Goal: Information Seeking & Learning: Learn about a topic

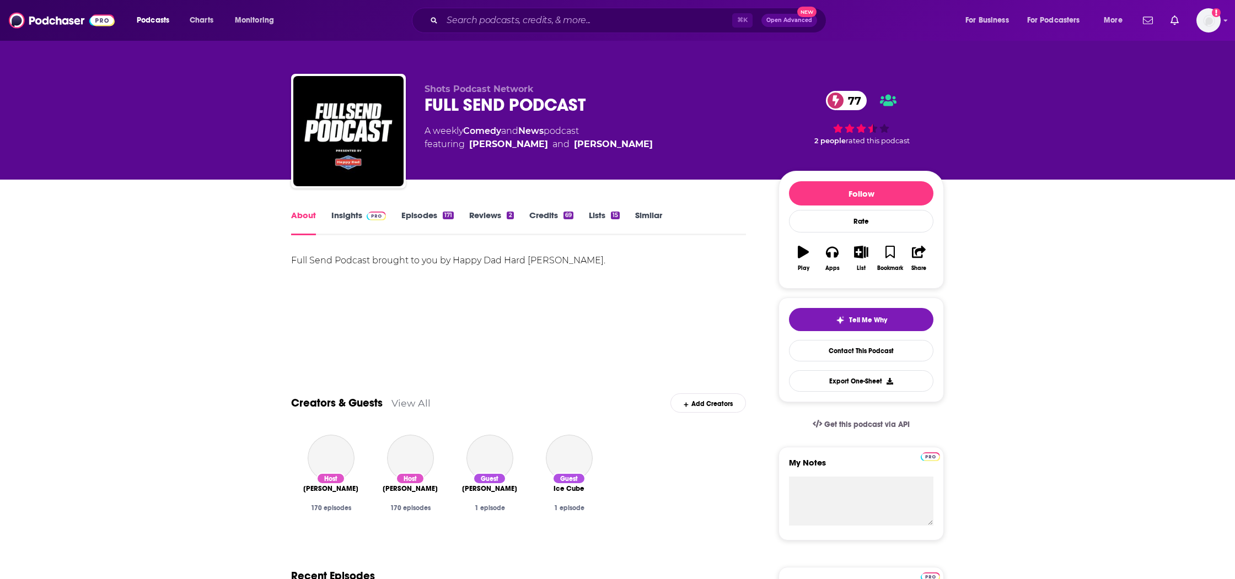
click at [346, 212] on link "Insights" at bounding box center [358, 222] width 55 height 25
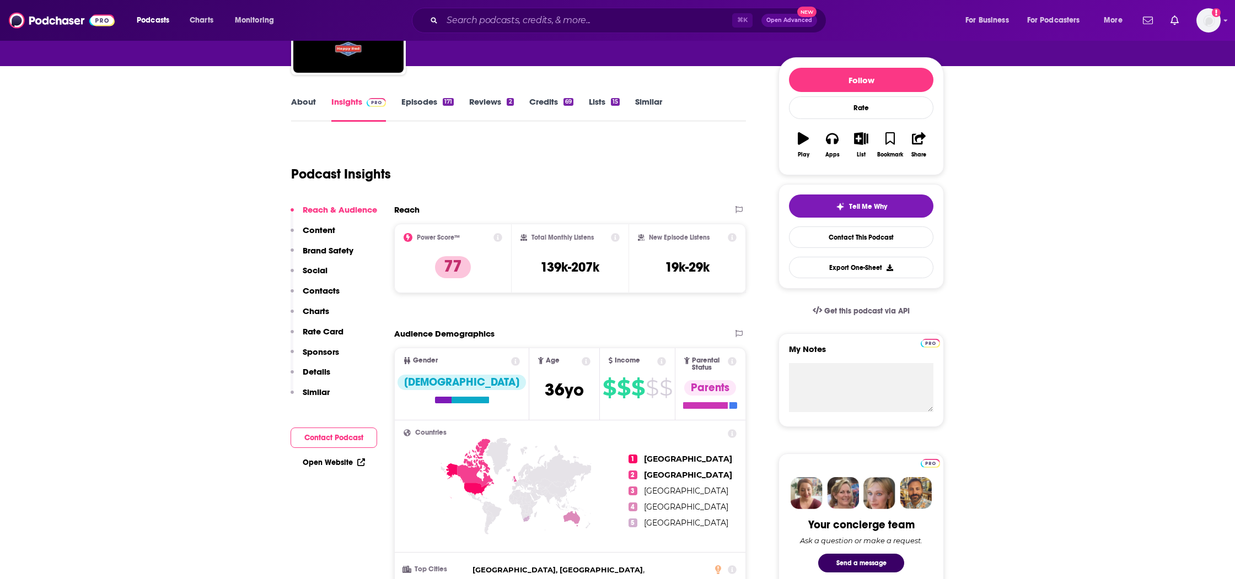
scroll to position [50, 0]
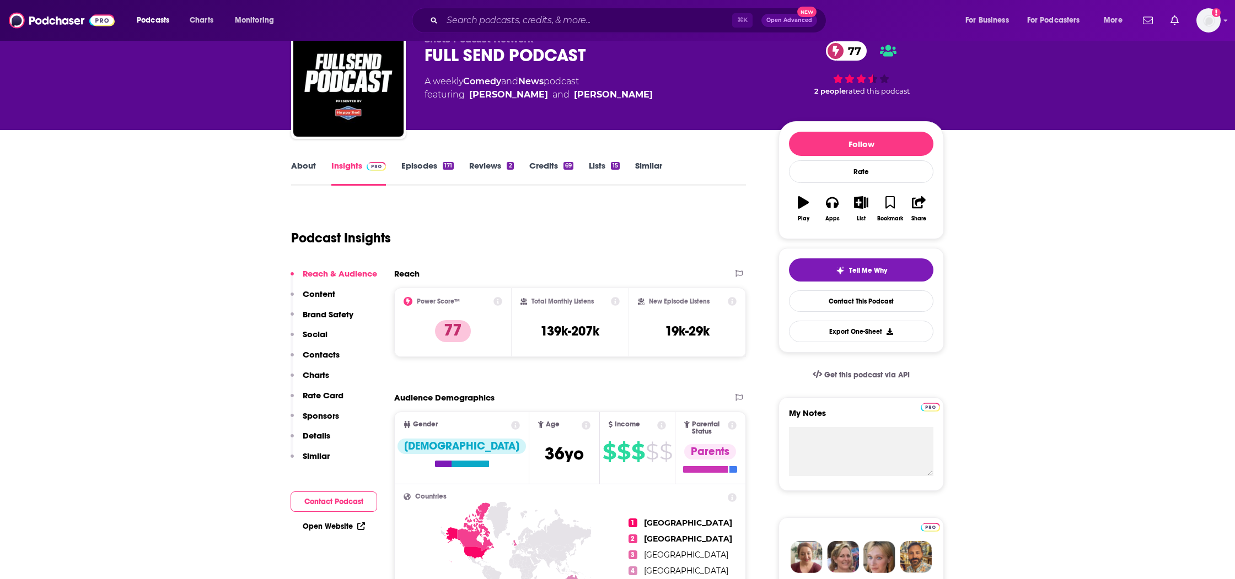
click at [303, 167] on link "About" at bounding box center [303, 172] width 25 height 25
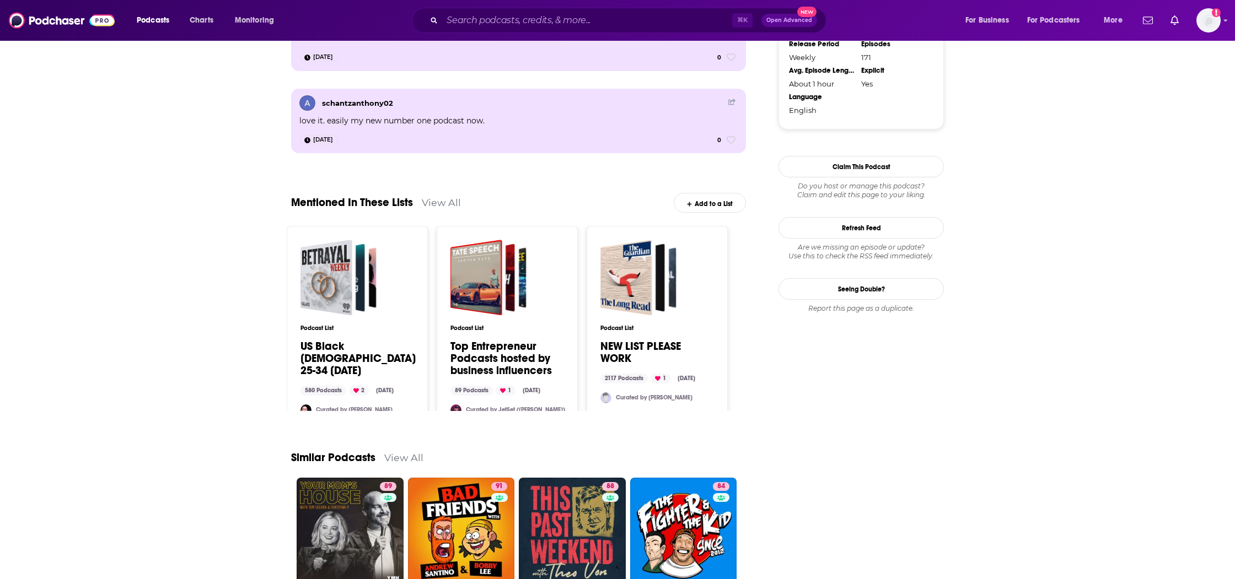
scroll to position [1160, 0]
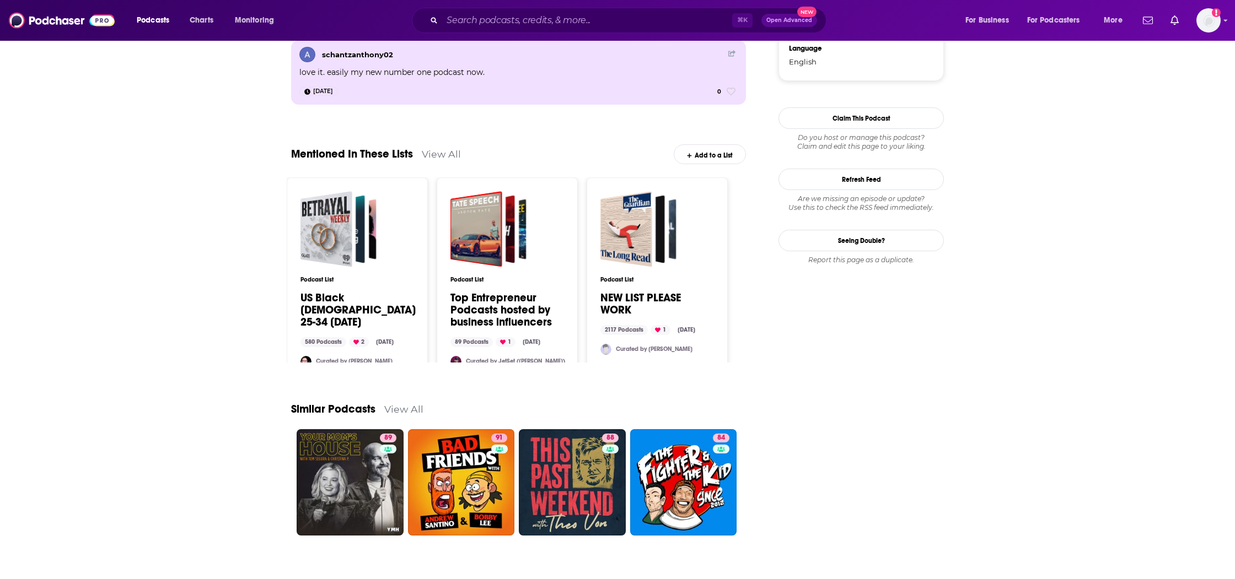
click at [395, 404] on link "View All" at bounding box center [403, 410] width 39 height 12
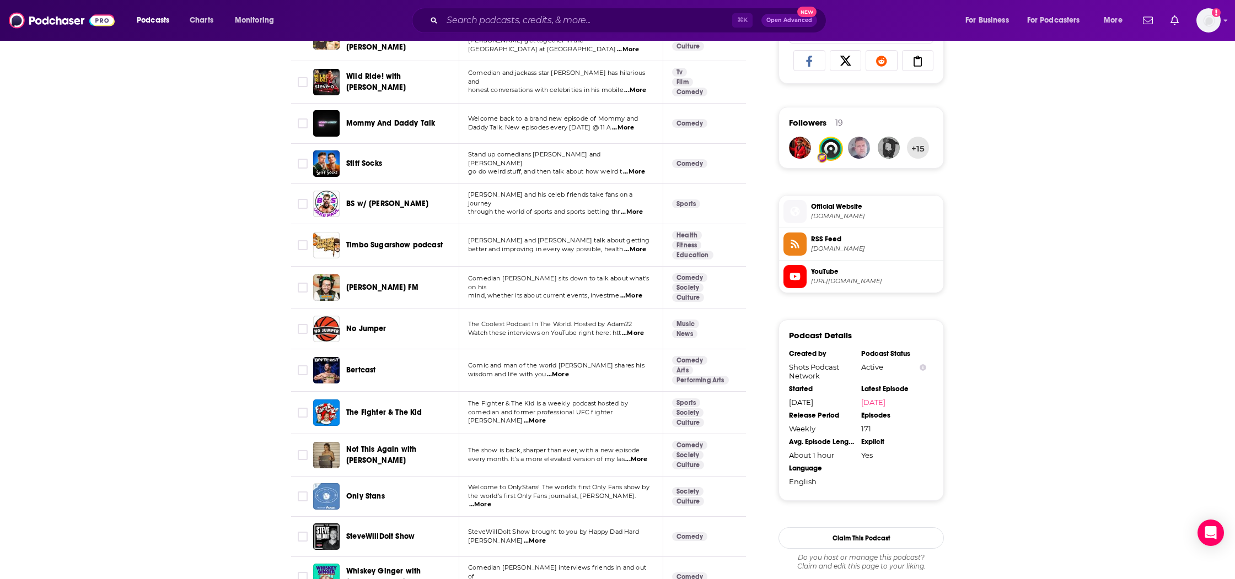
scroll to position [801, 0]
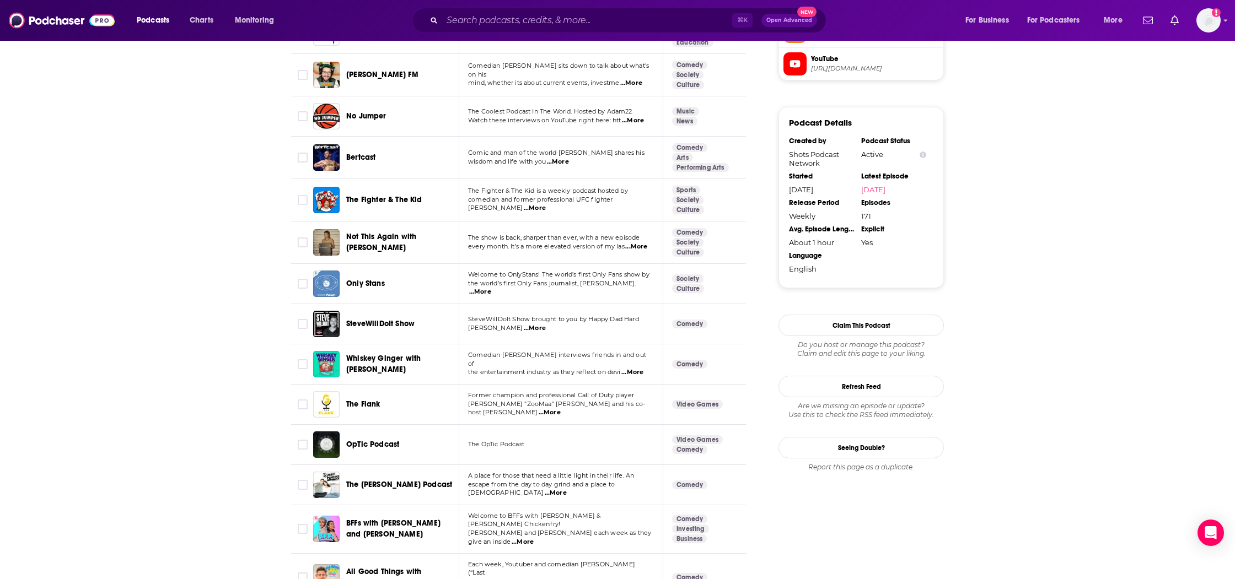
scroll to position [962, 0]
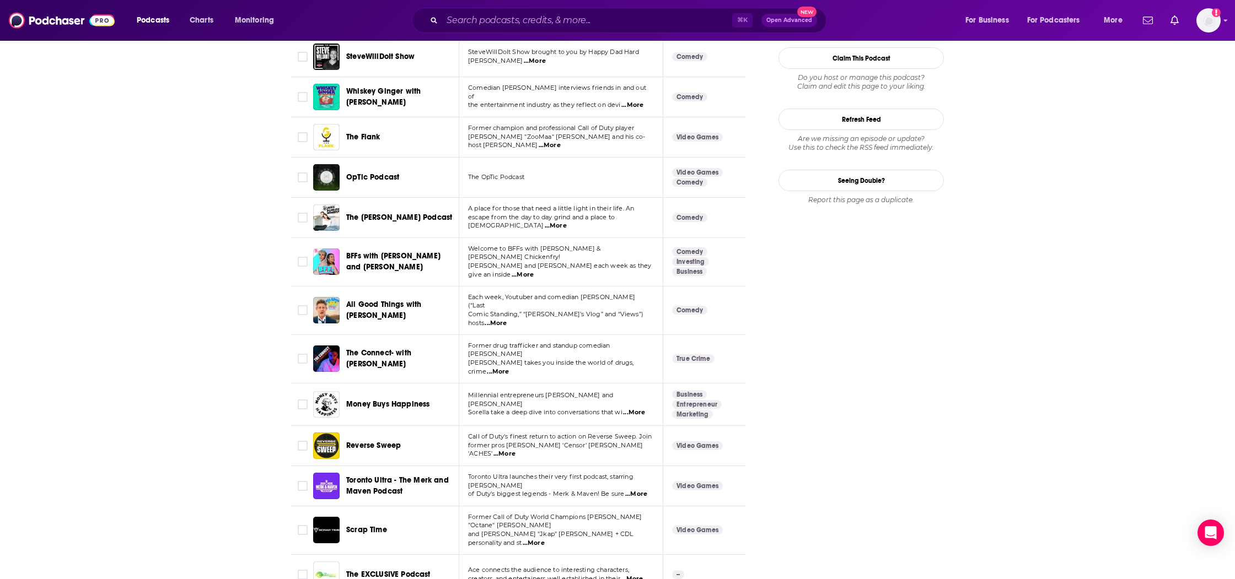
scroll to position [1245, 0]
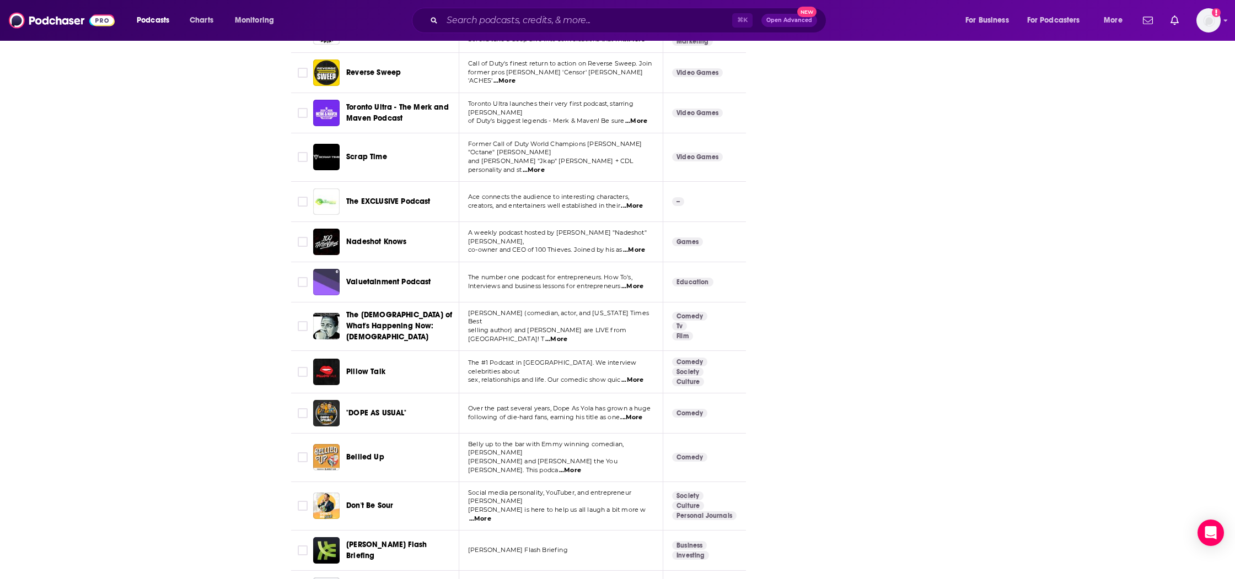
scroll to position [1645, 0]
